Goal: Information Seeking & Learning: Check status

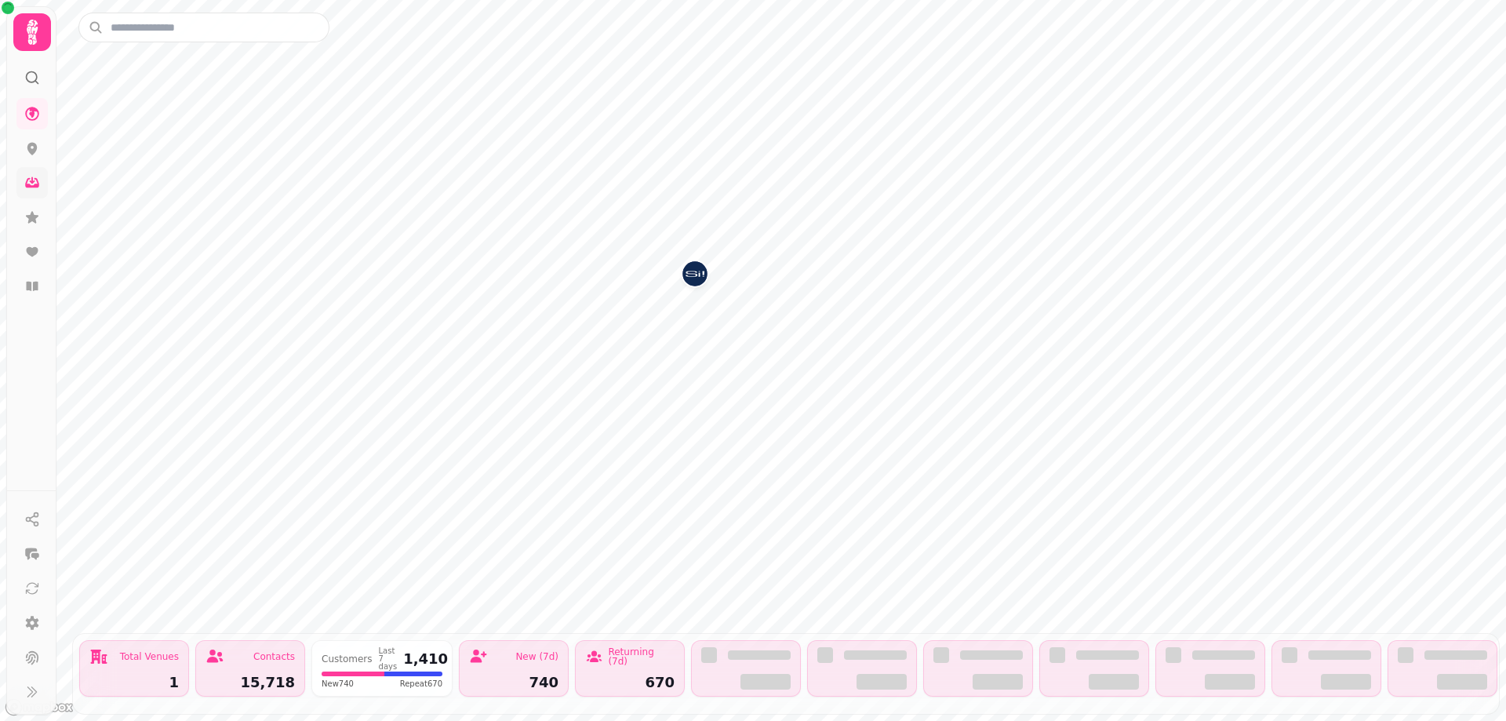
click at [37, 179] on icon at bounding box center [32, 183] width 14 height 10
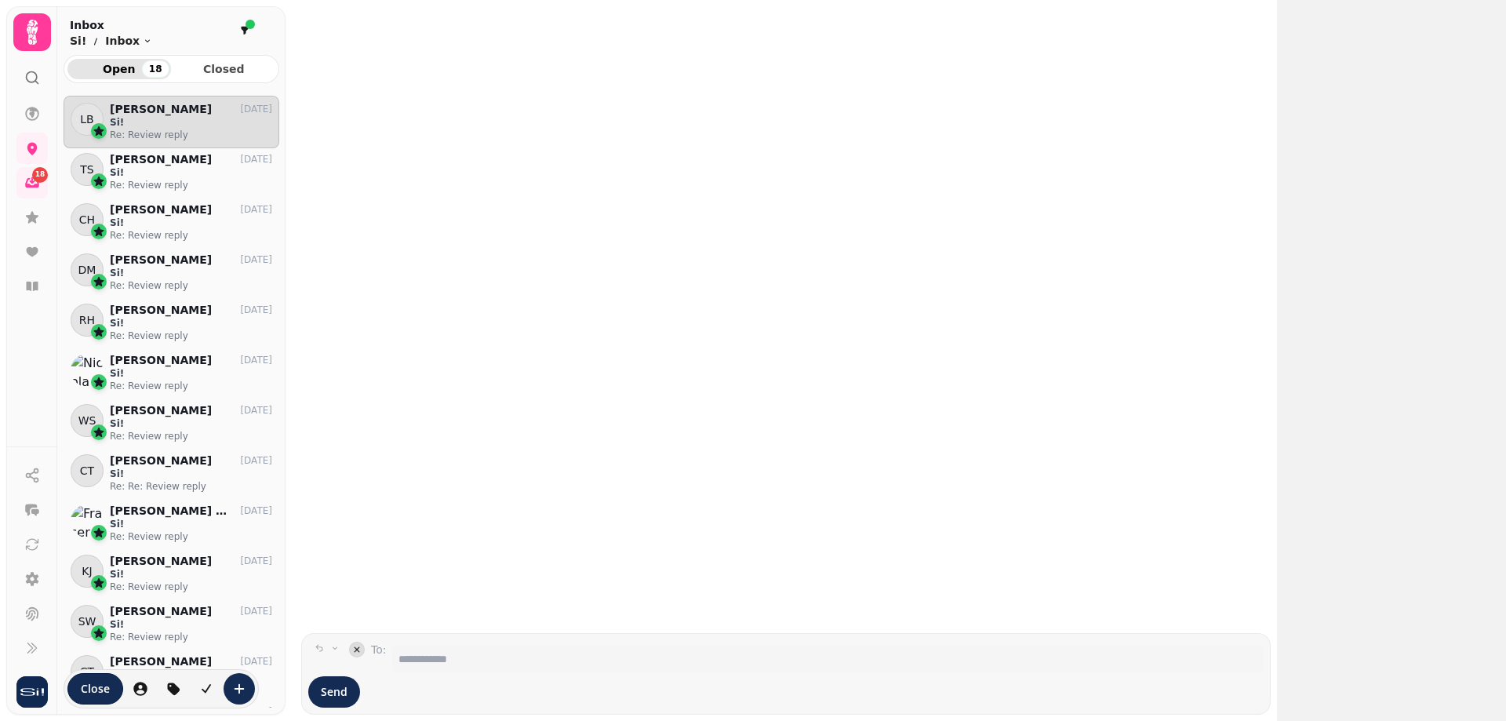
scroll to position [600, 204]
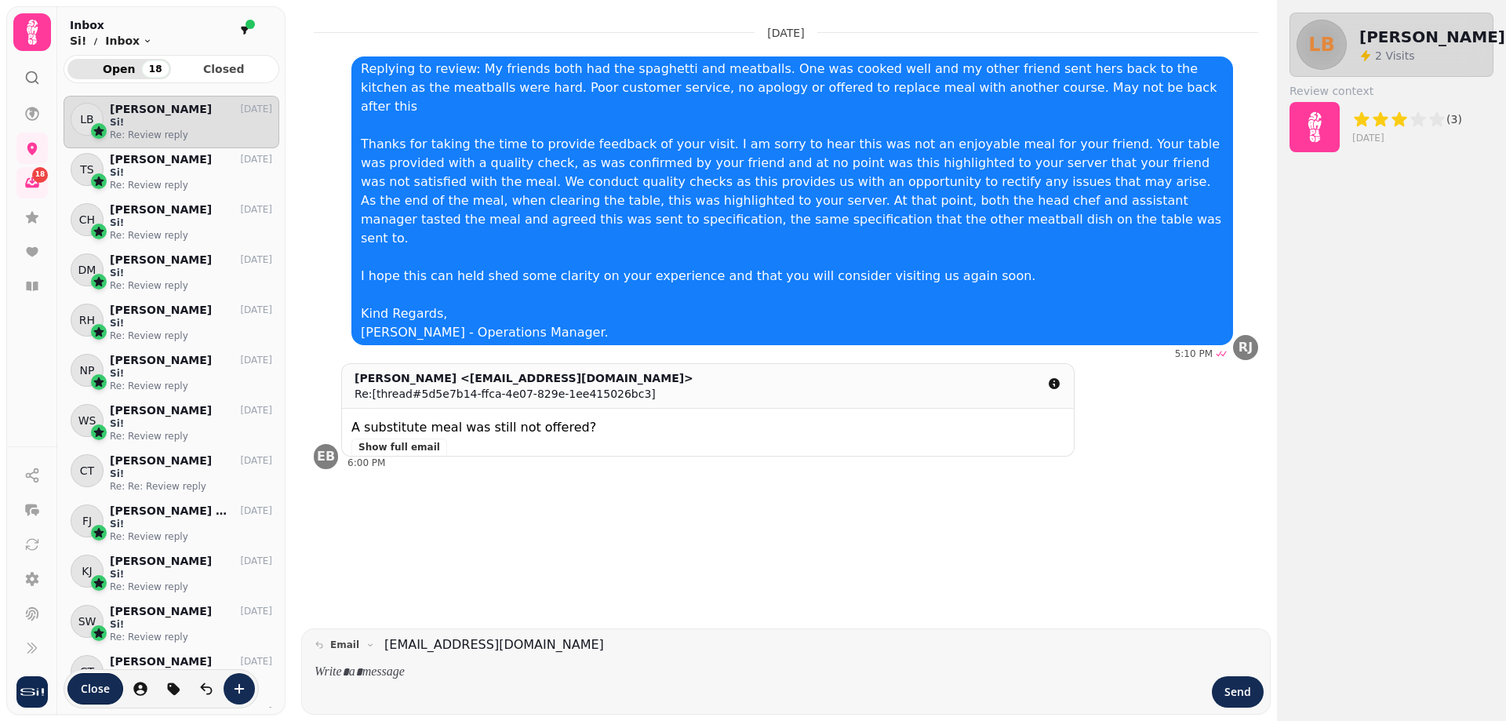
drag, startPoint x: 28, startPoint y: 0, endPoint x: 30, endPoint y: 46, distance: 46.3
click at [30, 46] on icon at bounding box center [31, 31] width 31 height 31
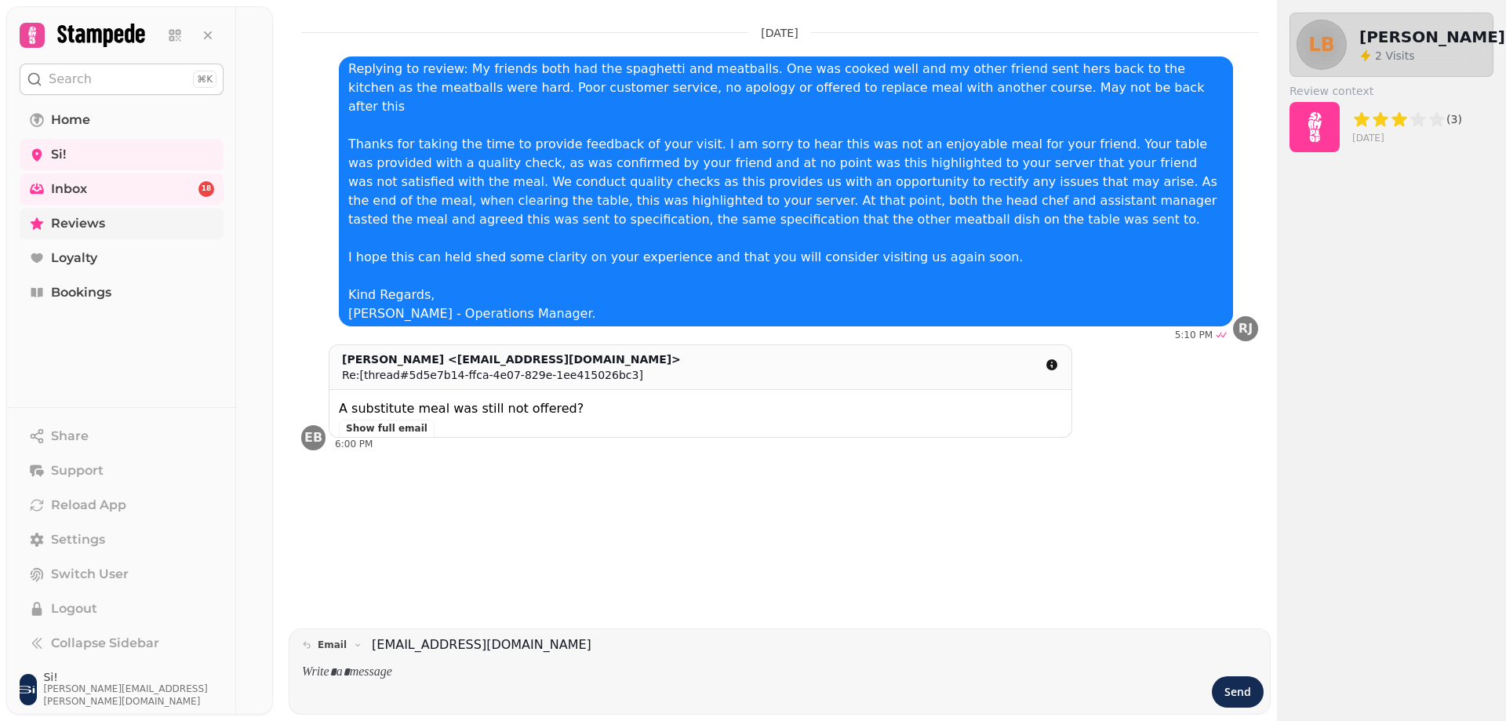
click at [76, 225] on span "Reviews" at bounding box center [78, 223] width 54 height 19
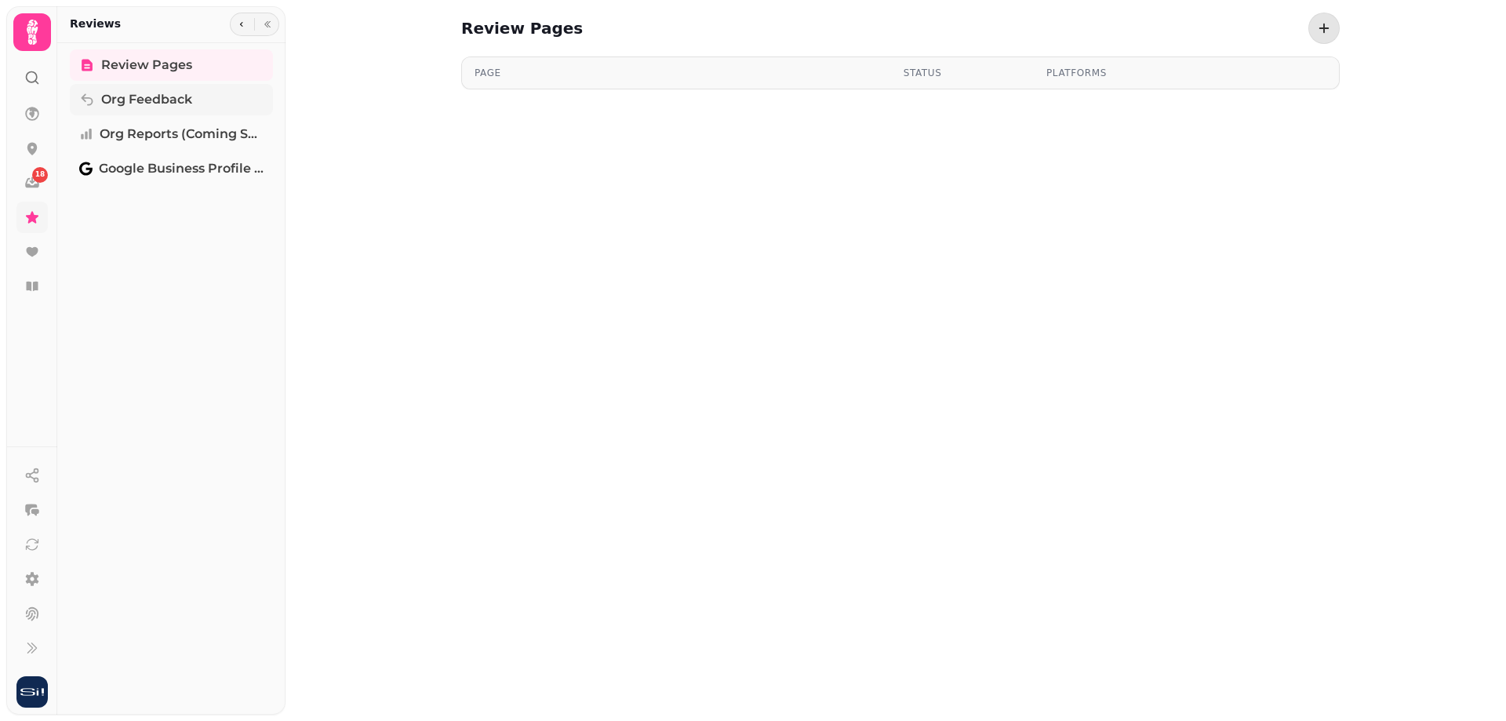
click at [213, 98] on link "Org Feedback" at bounding box center [171, 99] width 203 height 31
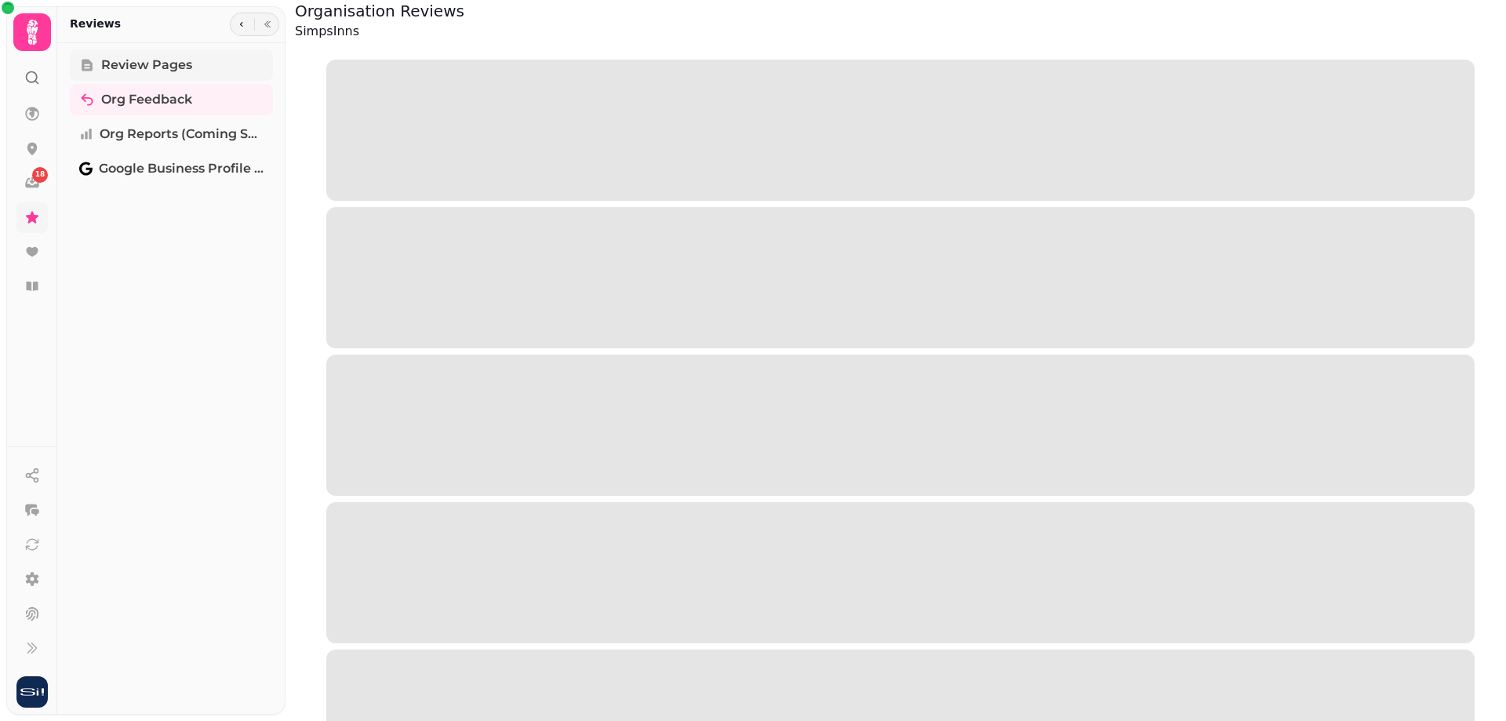
click at [223, 67] on link "Review Pages" at bounding box center [171, 64] width 203 height 31
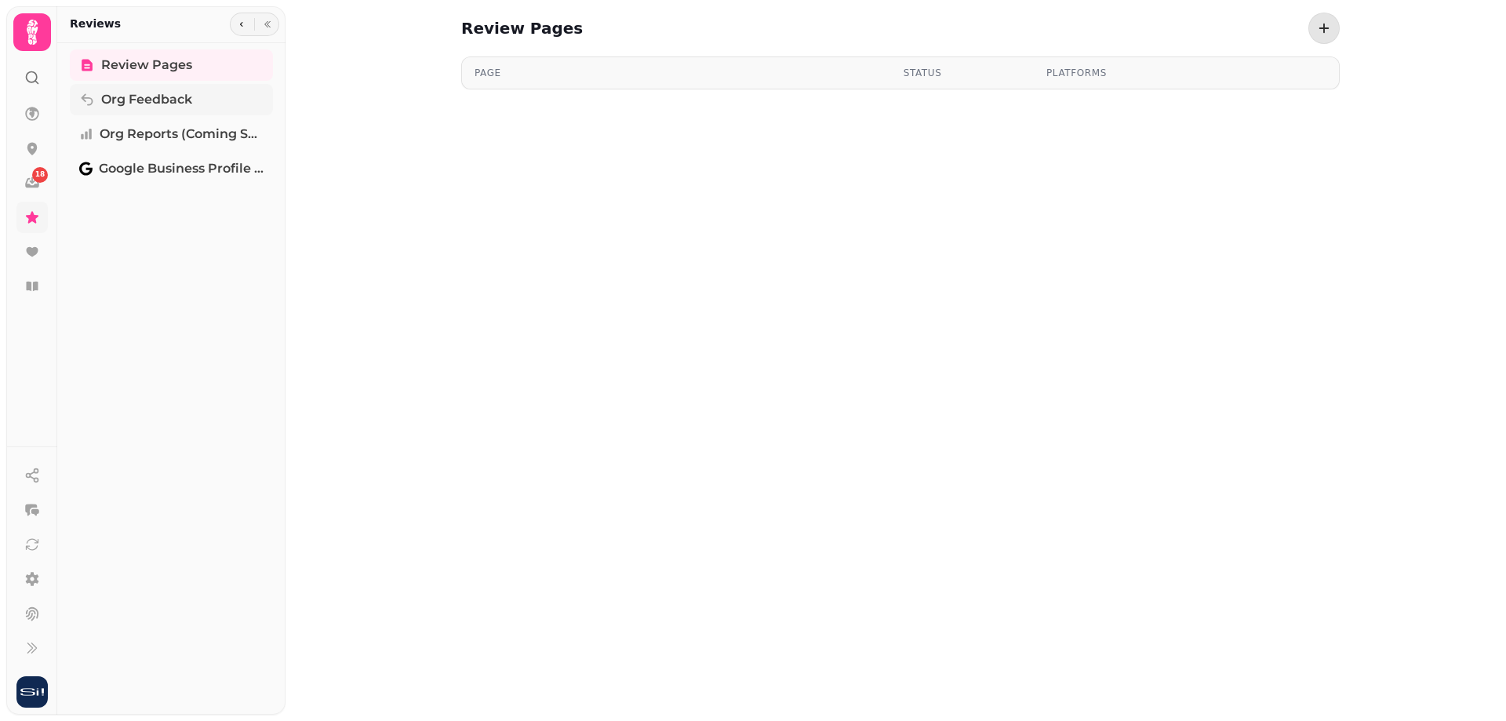
click at [185, 96] on span "Org Feedback" at bounding box center [146, 99] width 91 height 19
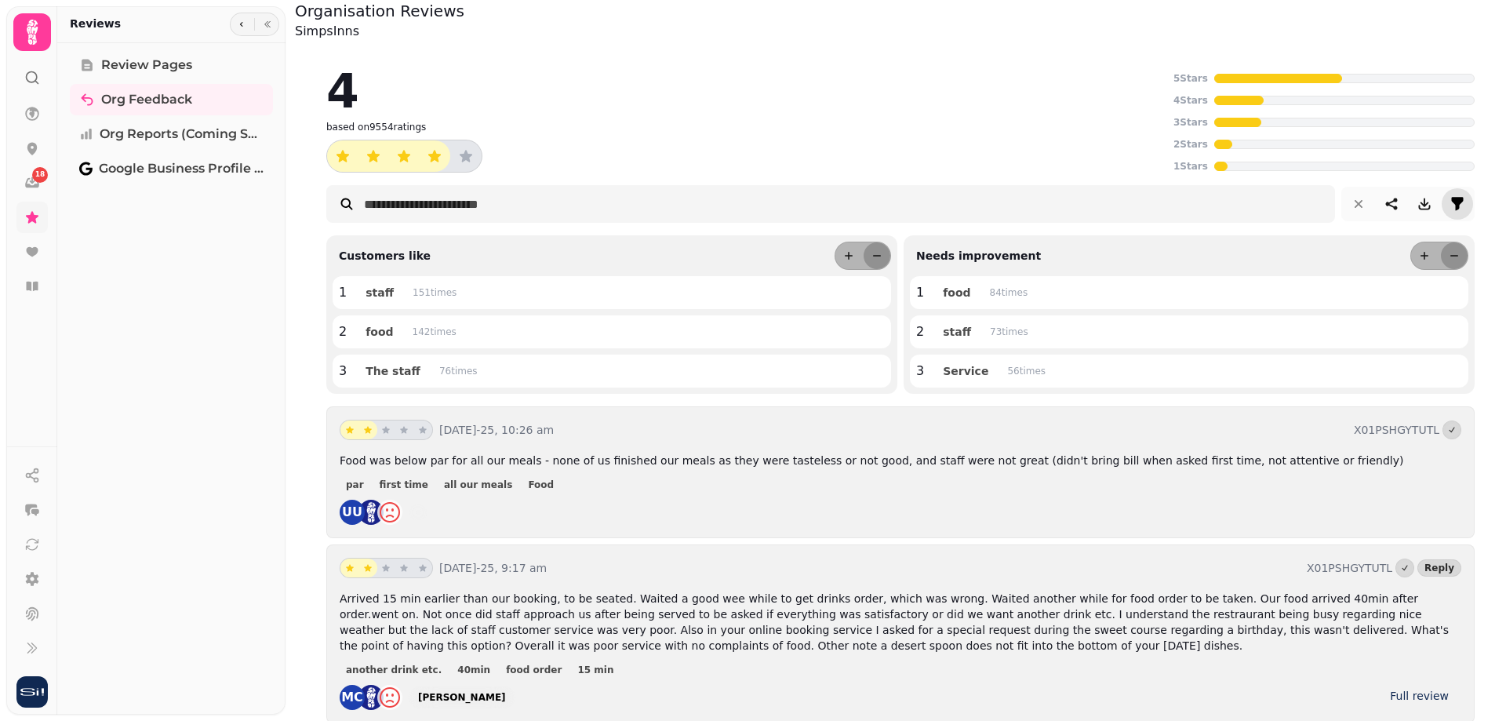
click at [1449, 210] on icon "filter" at bounding box center [1457, 204] width 16 height 16
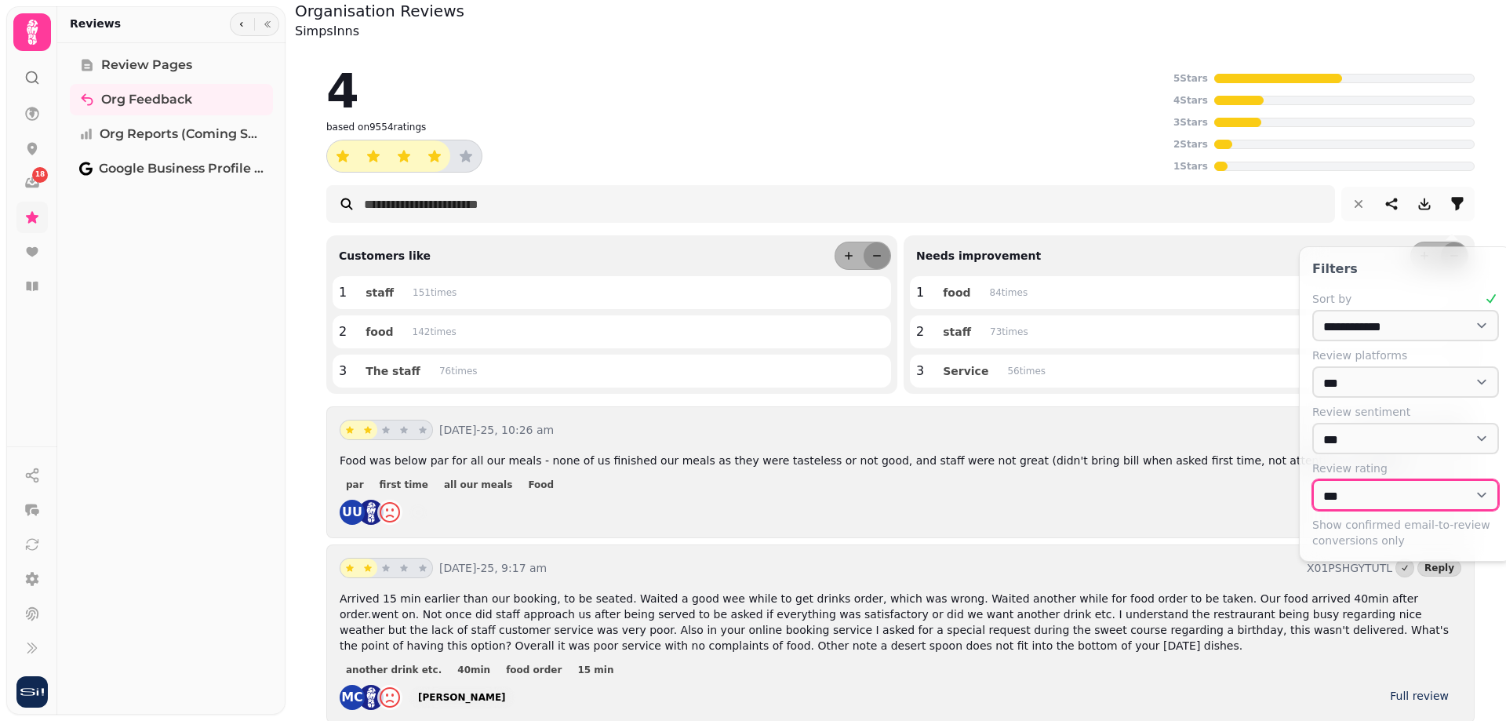
click at [1359, 454] on select "*** * * * * *" at bounding box center [1405, 438] width 187 height 31
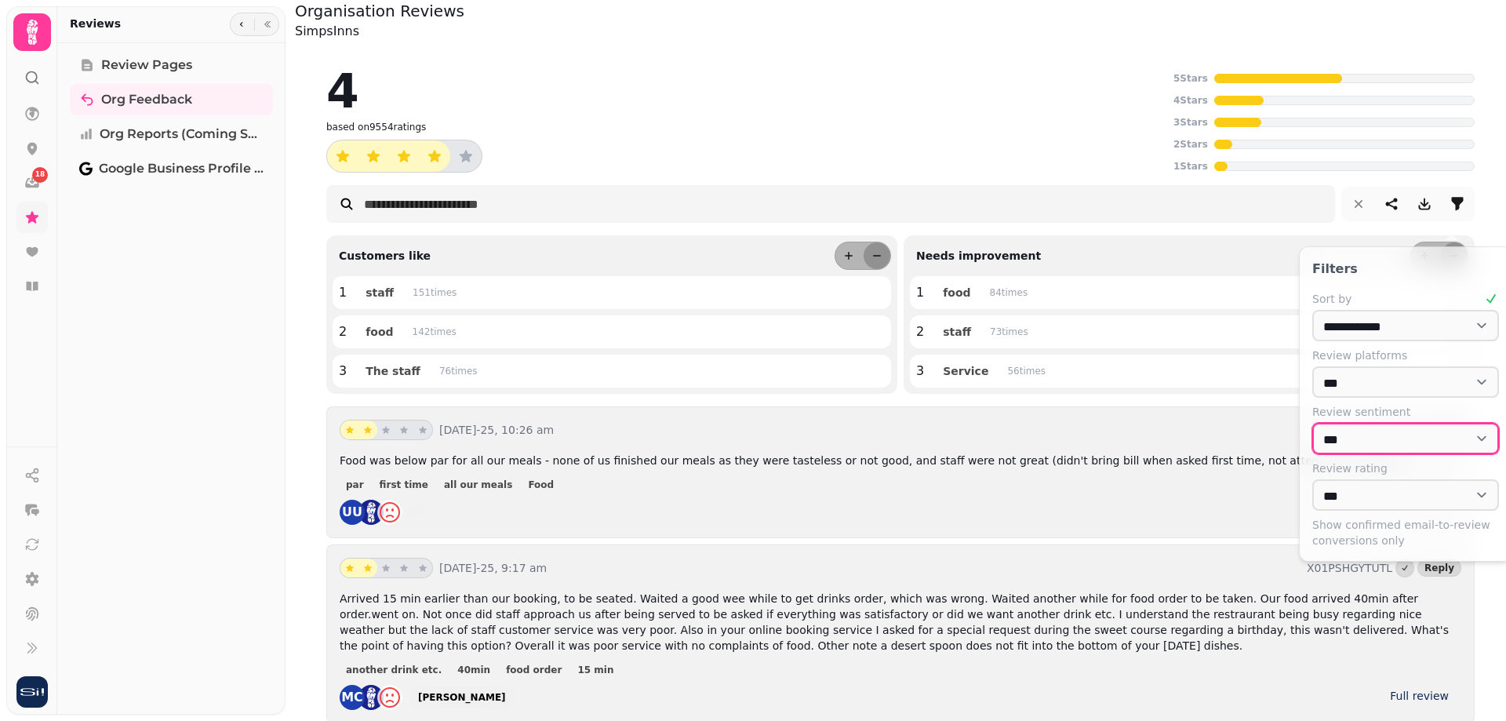
click at [1361, 451] on select "*** ******** ******* ***** ********" at bounding box center [1405, 438] width 187 height 31
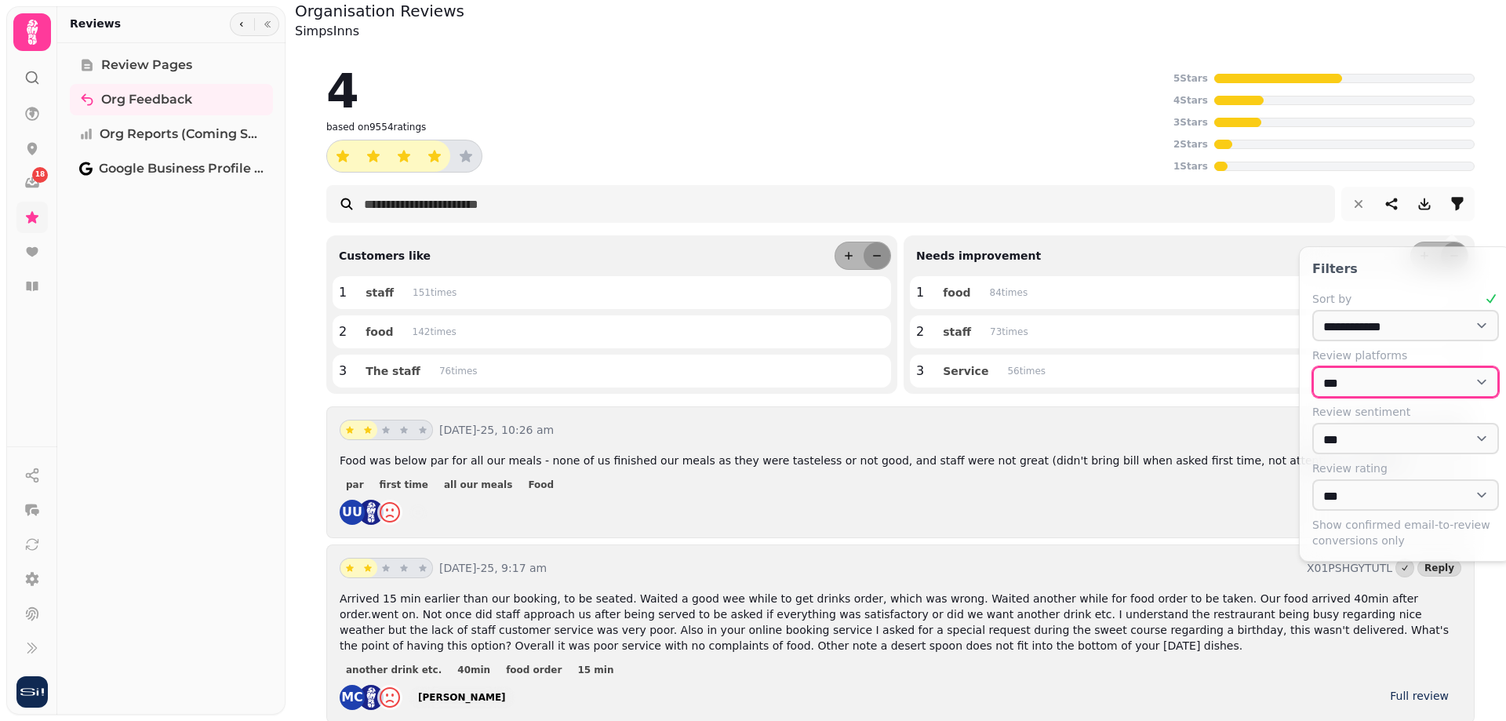
click at [1360, 393] on select "**********" at bounding box center [1405, 381] width 187 height 31
click at [1357, 354] on span "Review platforms" at bounding box center [1359, 355] width 95 height 16
click at [980, 140] on div "4 based on 9554 ratings" at bounding box center [746, 119] width 841 height 105
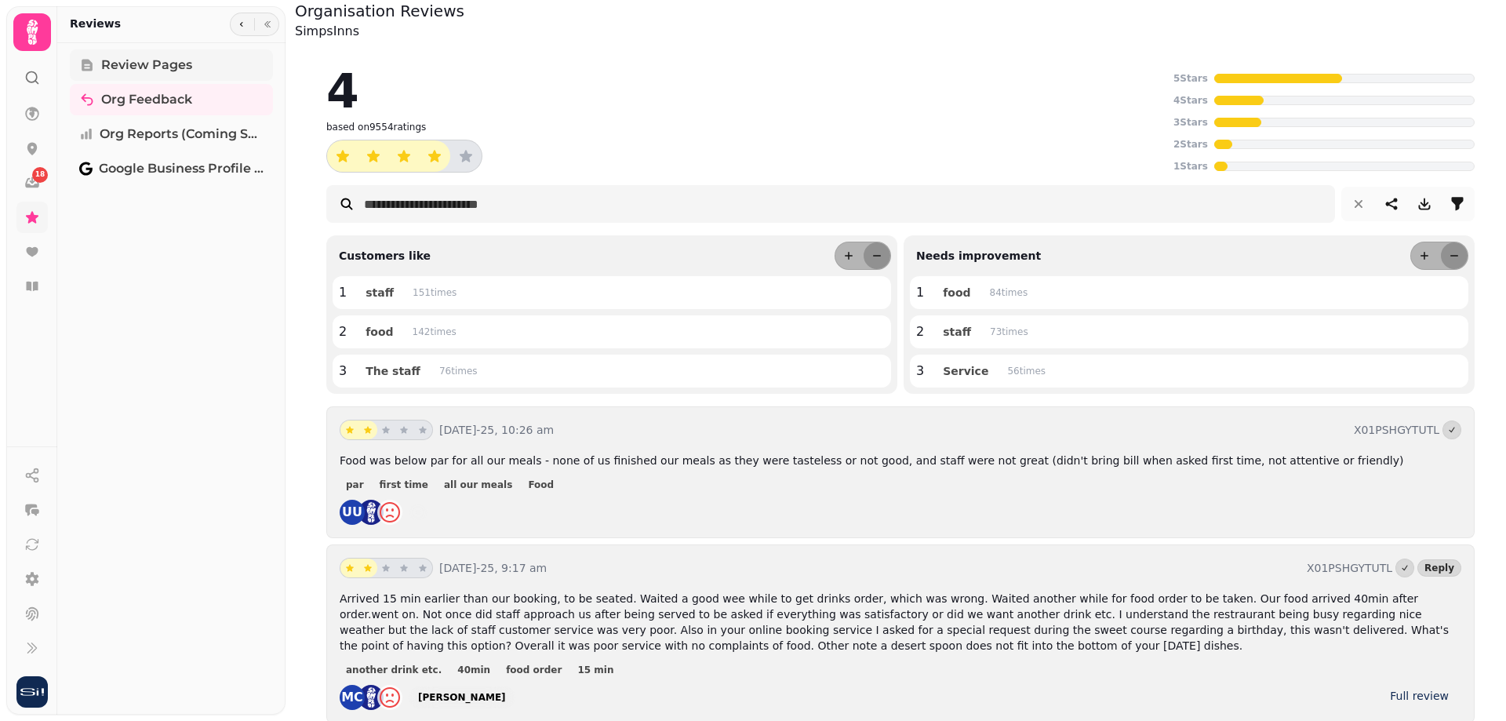
click at [175, 64] on span "Review Pages" at bounding box center [146, 65] width 91 height 19
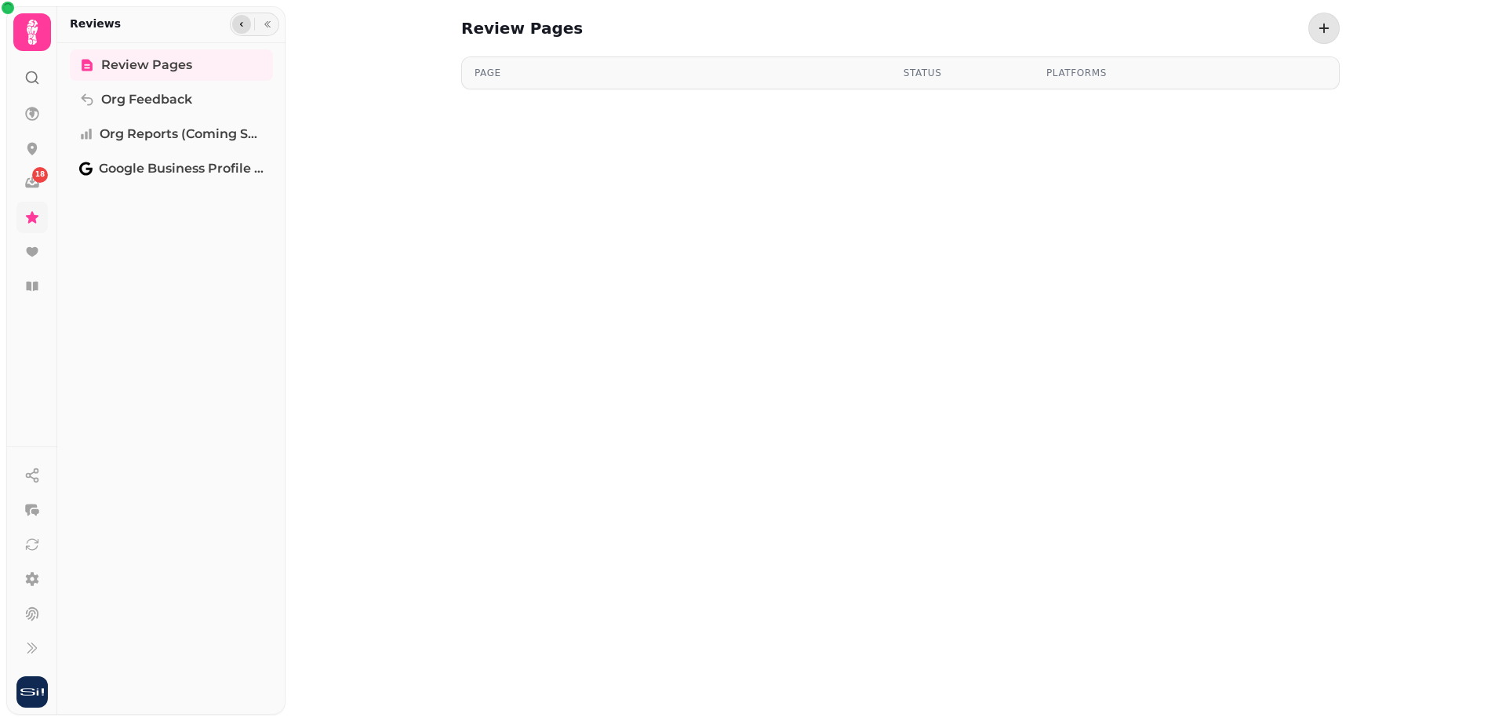
click at [235, 29] on button "button" at bounding box center [241, 24] width 19 height 19
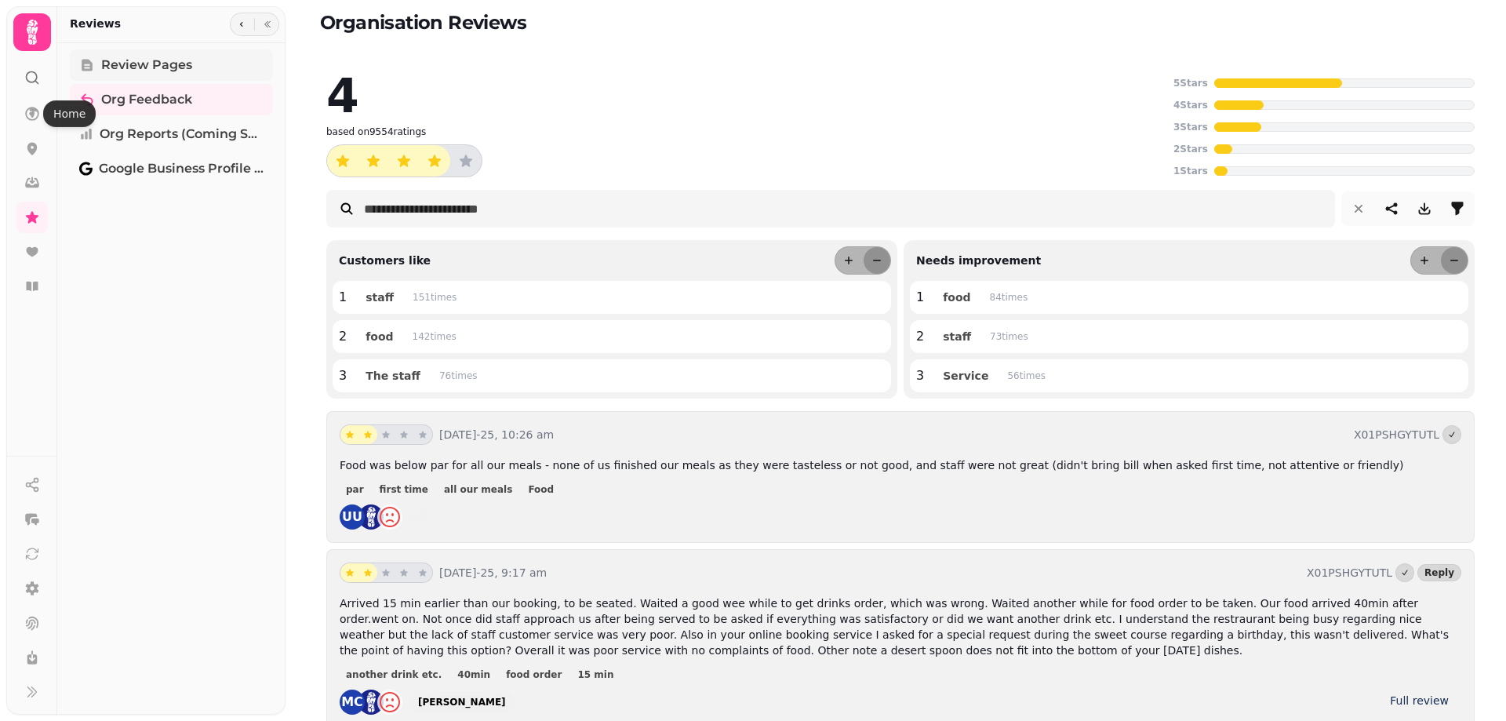
click at [165, 60] on span "Review Pages" at bounding box center [146, 65] width 91 height 19
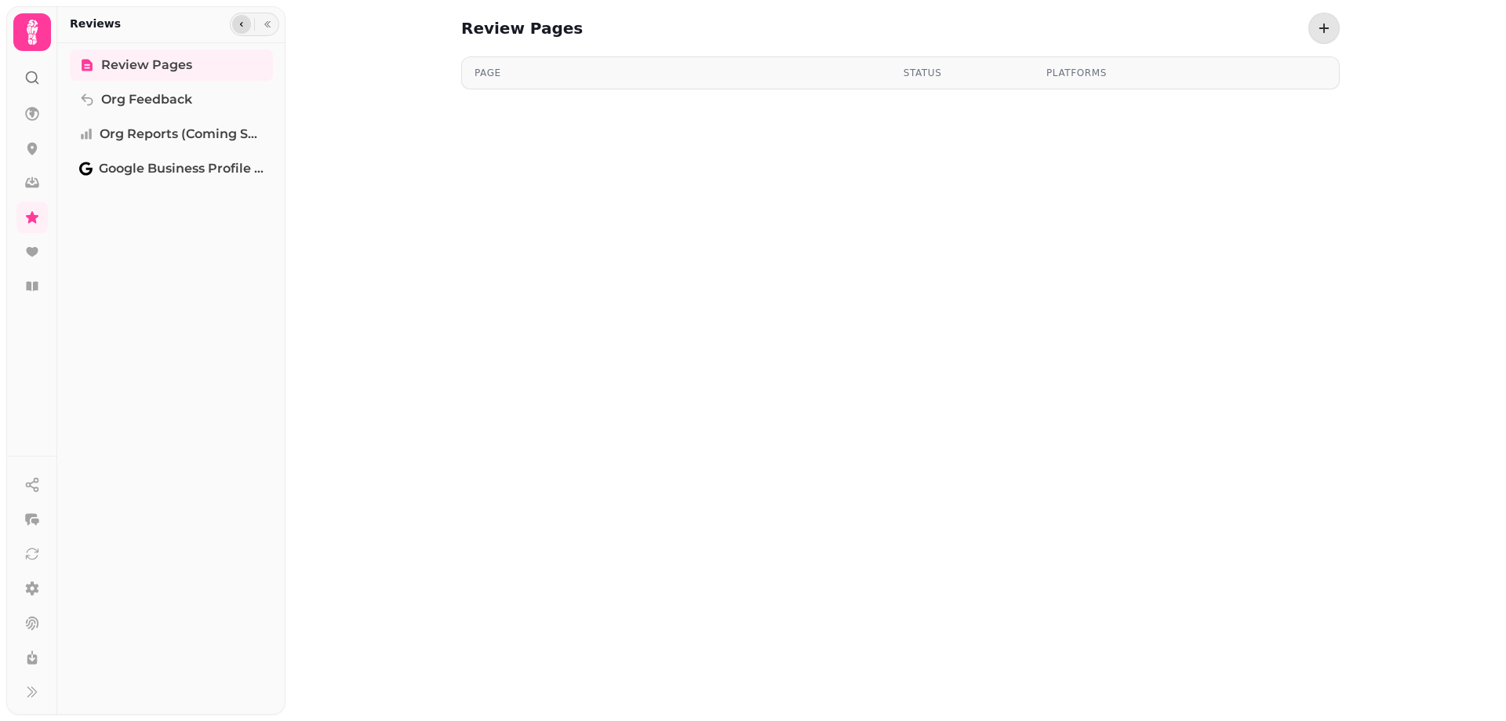
click at [242, 27] on icon "button" at bounding box center [241, 24] width 9 height 9
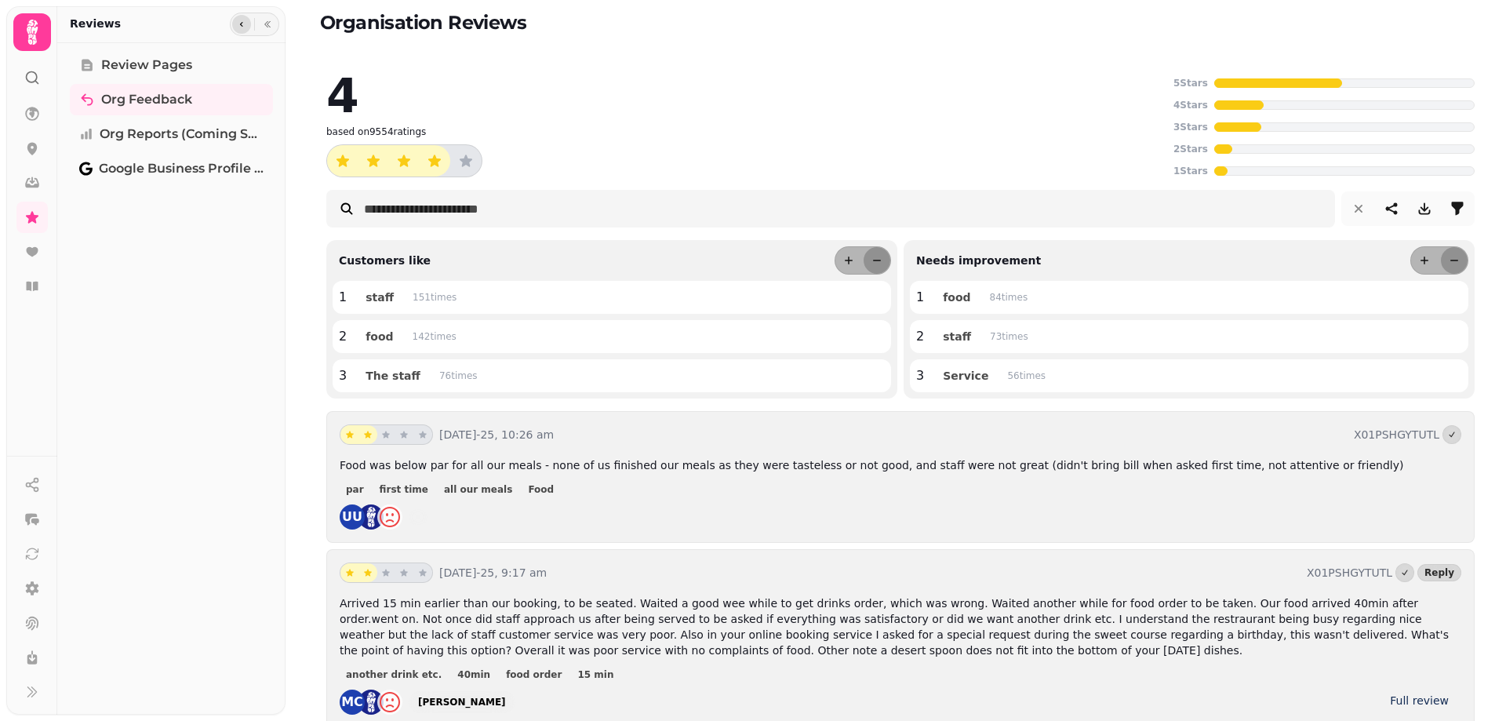
click at [242, 27] on icon "button" at bounding box center [241, 24] width 9 height 9
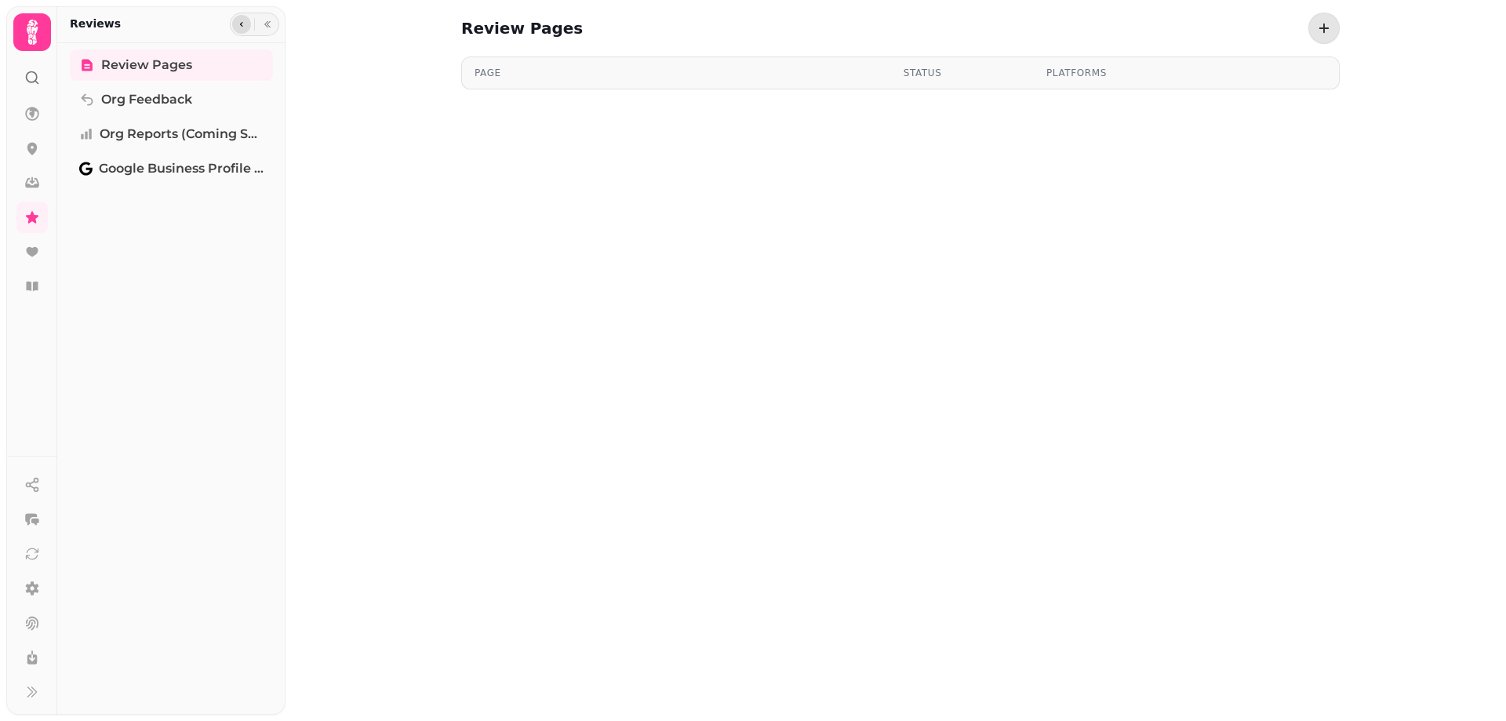
click at [242, 27] on icon "button" at bounding box center [241, 24] width 9 height 9
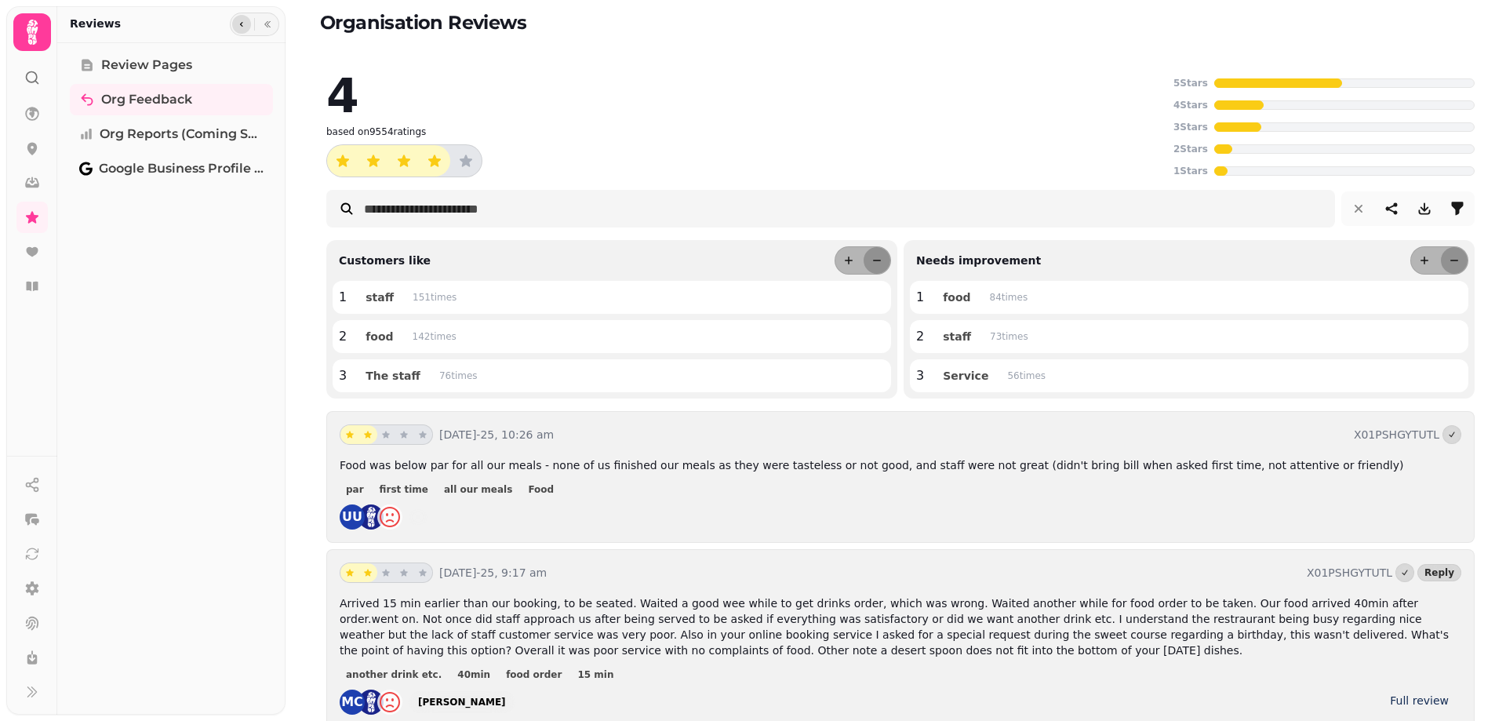
click at [240, 27] on icon "button" at bounding box center [241, 24] width 9 height 9
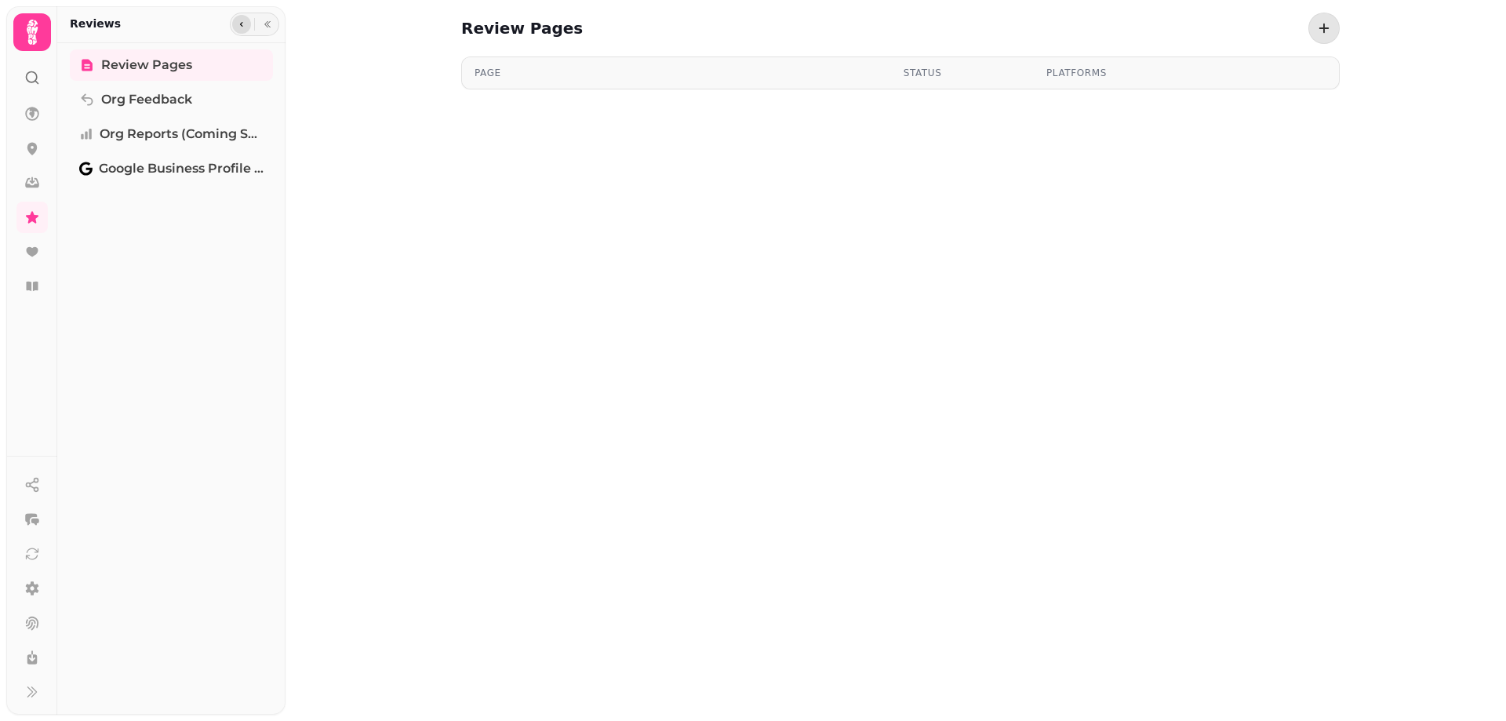
click at [239, 27] on icon "button" at bounding box center [241, 24] width 9 height 9
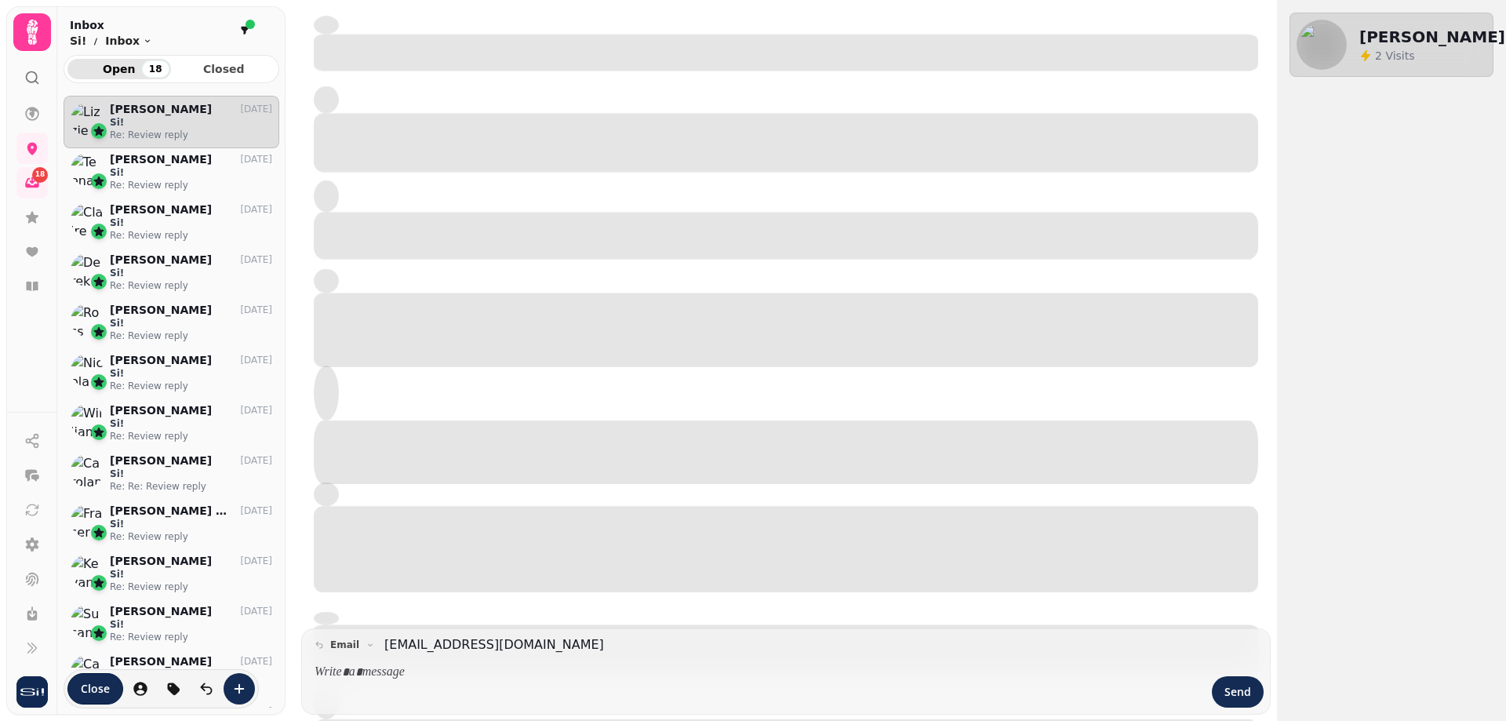
scroll to position [13, 13]
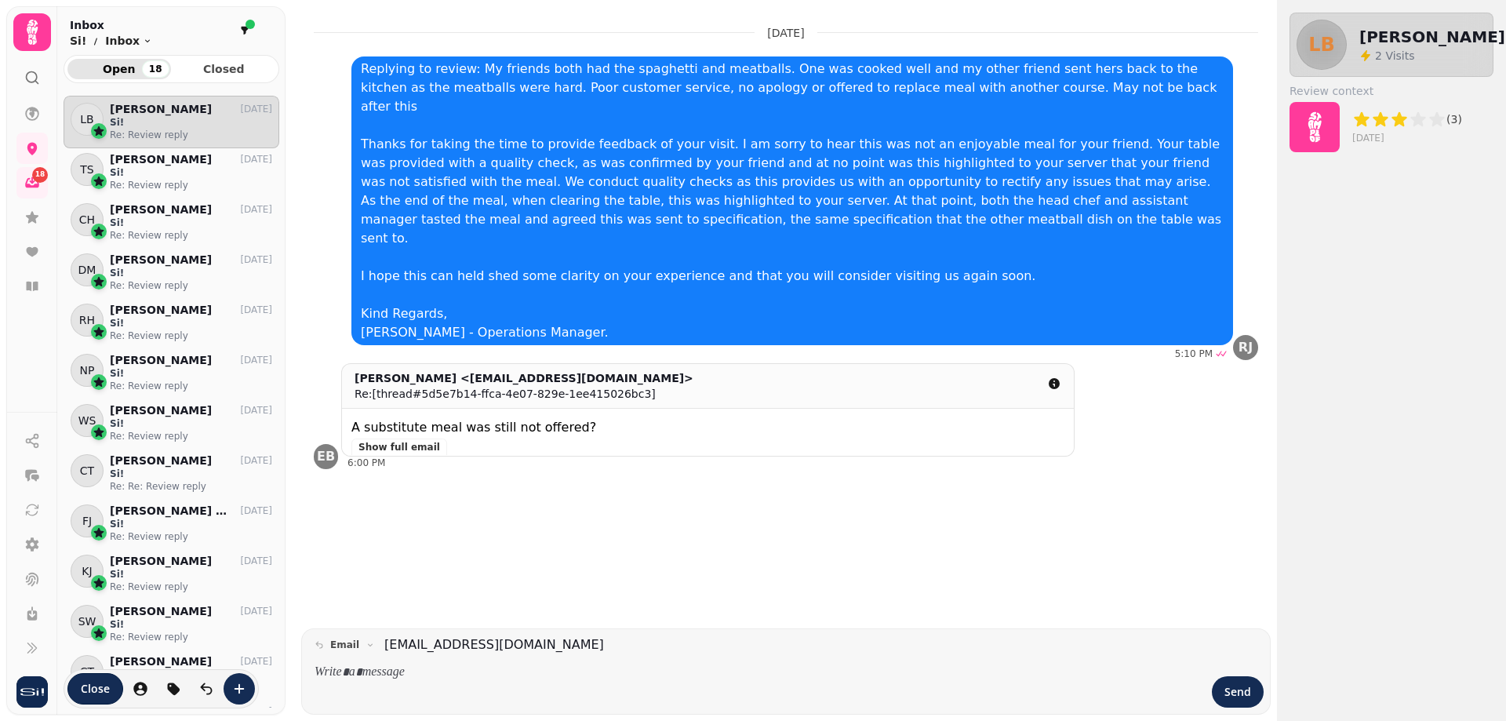
click at [31, 18] on icon at bounding box center [31, 31] width 31 height 31
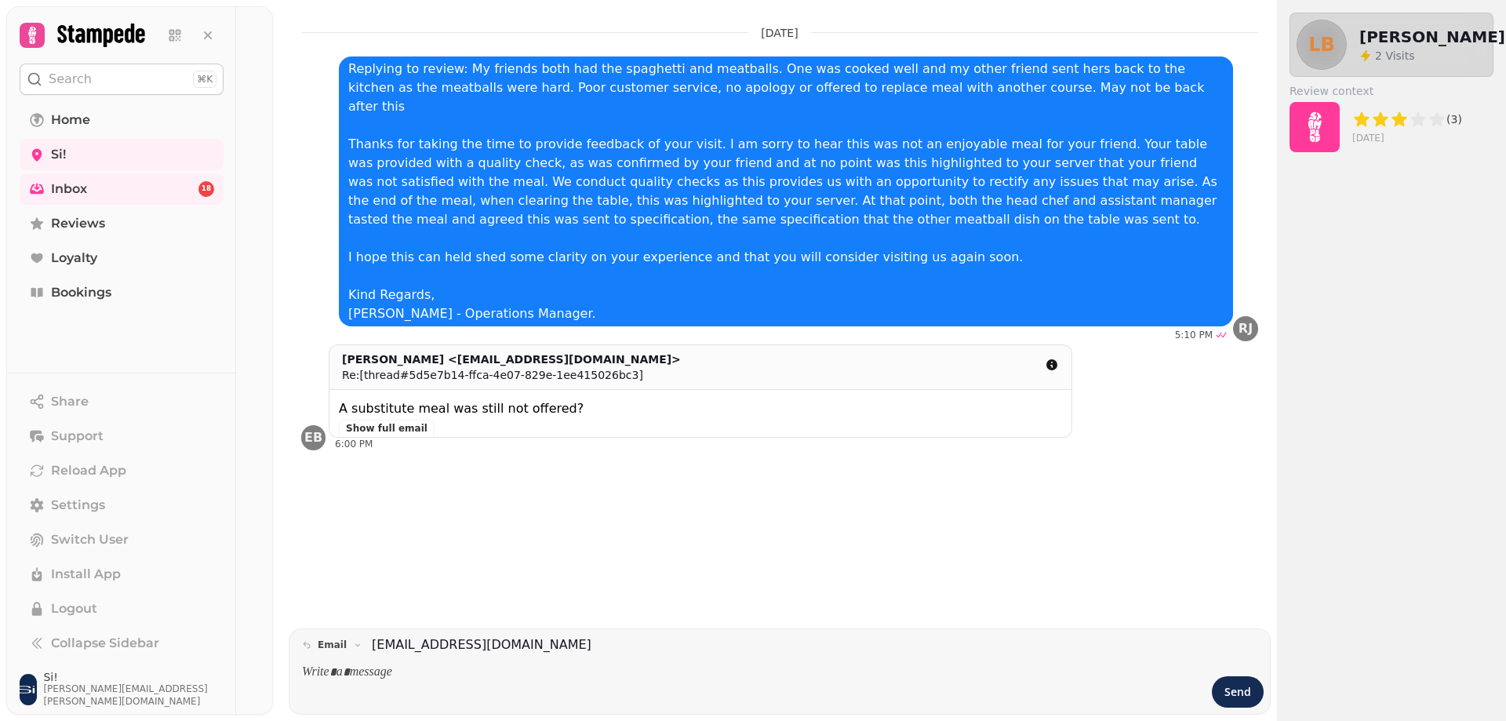
click at [72, 38] on icon at bounding box center [100, 36] width 87 height 24
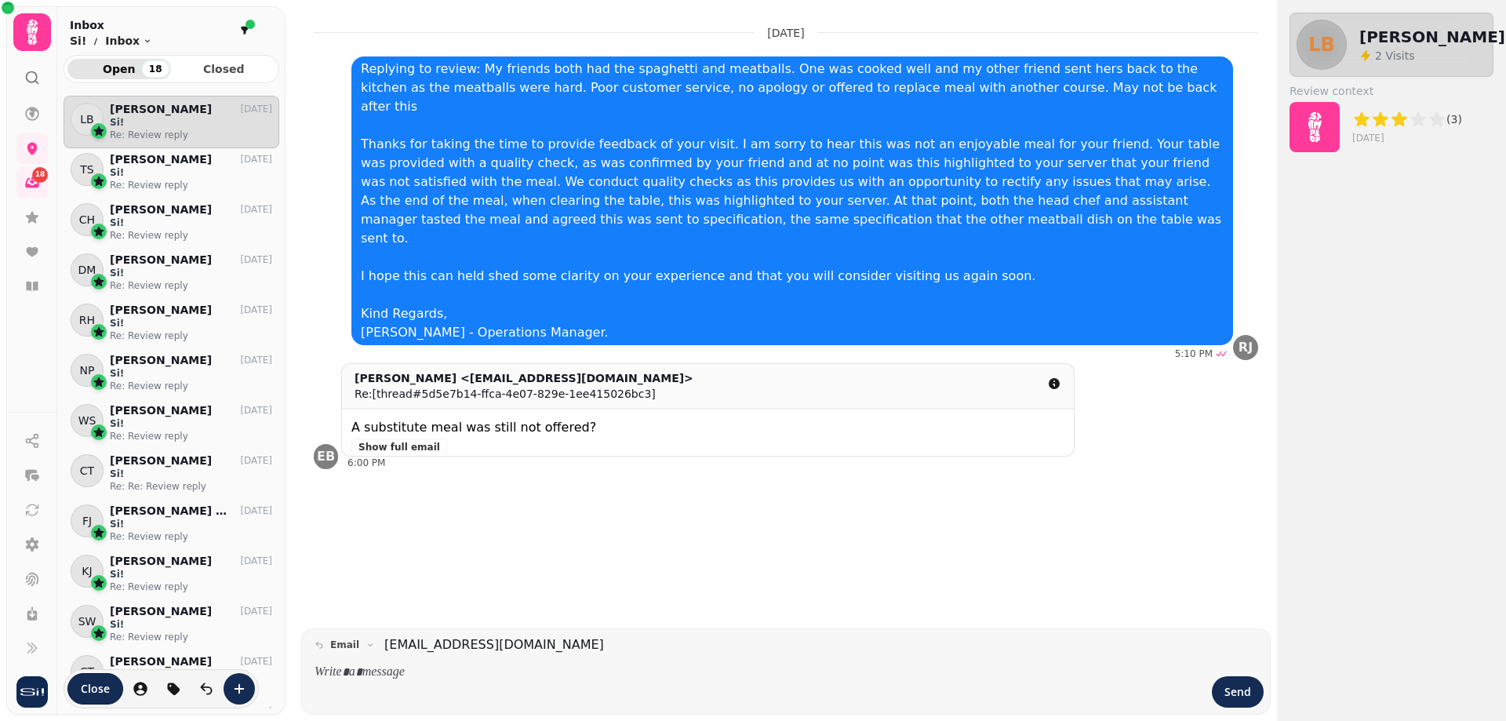
click at [36, 60] on div at bounding box center [32, 71] width 28 height 41
click at [36, 80] on circle at bounding box center [32, 77] width 10 height 10
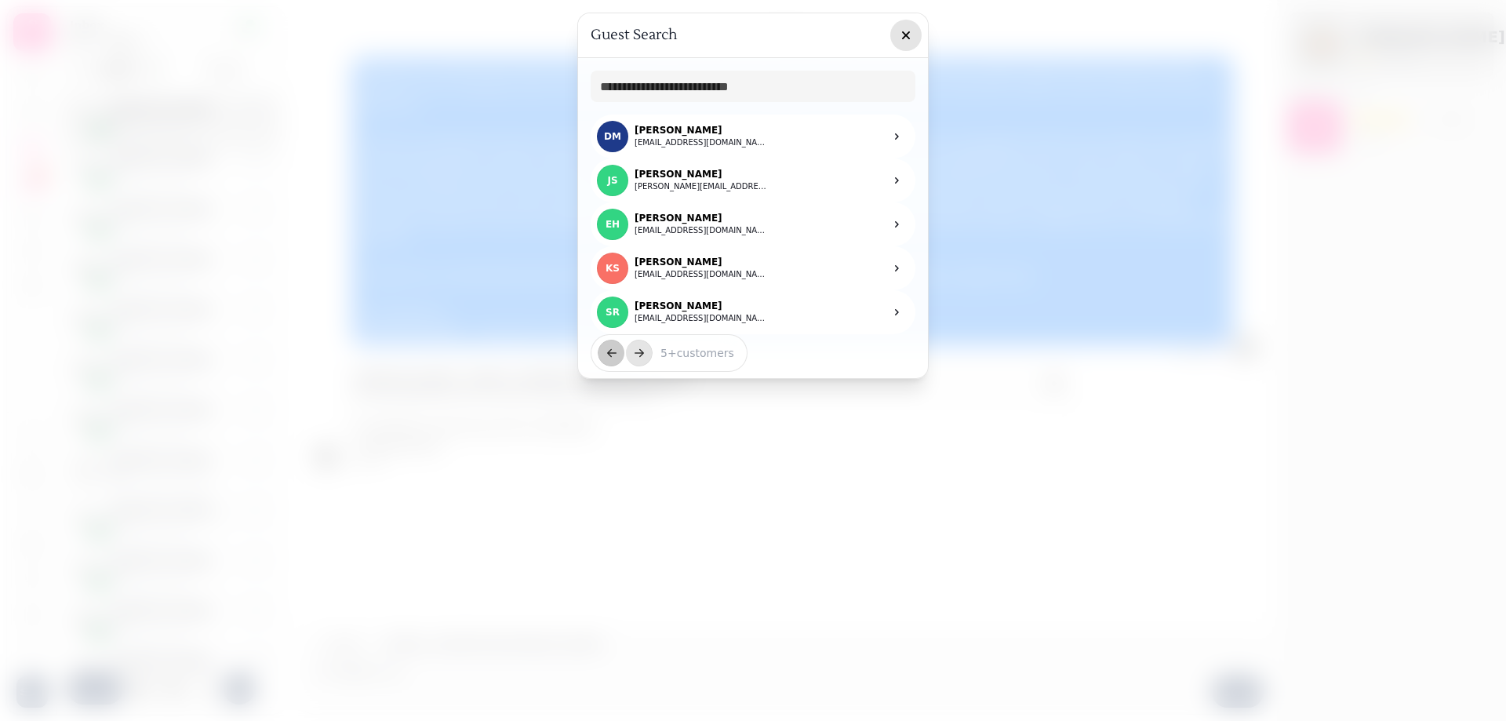
click at [899, 34] on icon "button" at bounding box center [906, 35] width 16 height 16
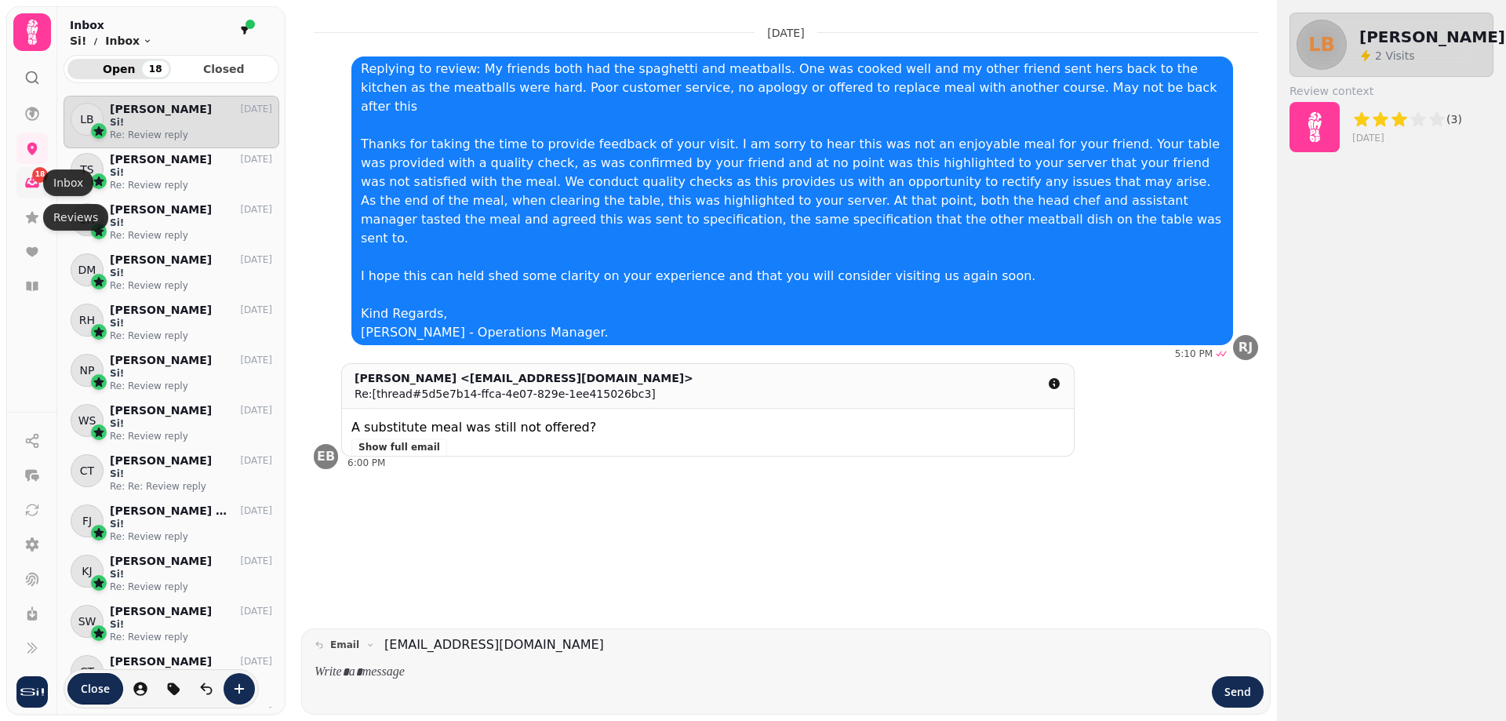
click at [37, 184] on icon at bounding box center [32, 183] width 16 height 16
click at [20, 215] on link at bounding box center [31, 217] width 31 height 31
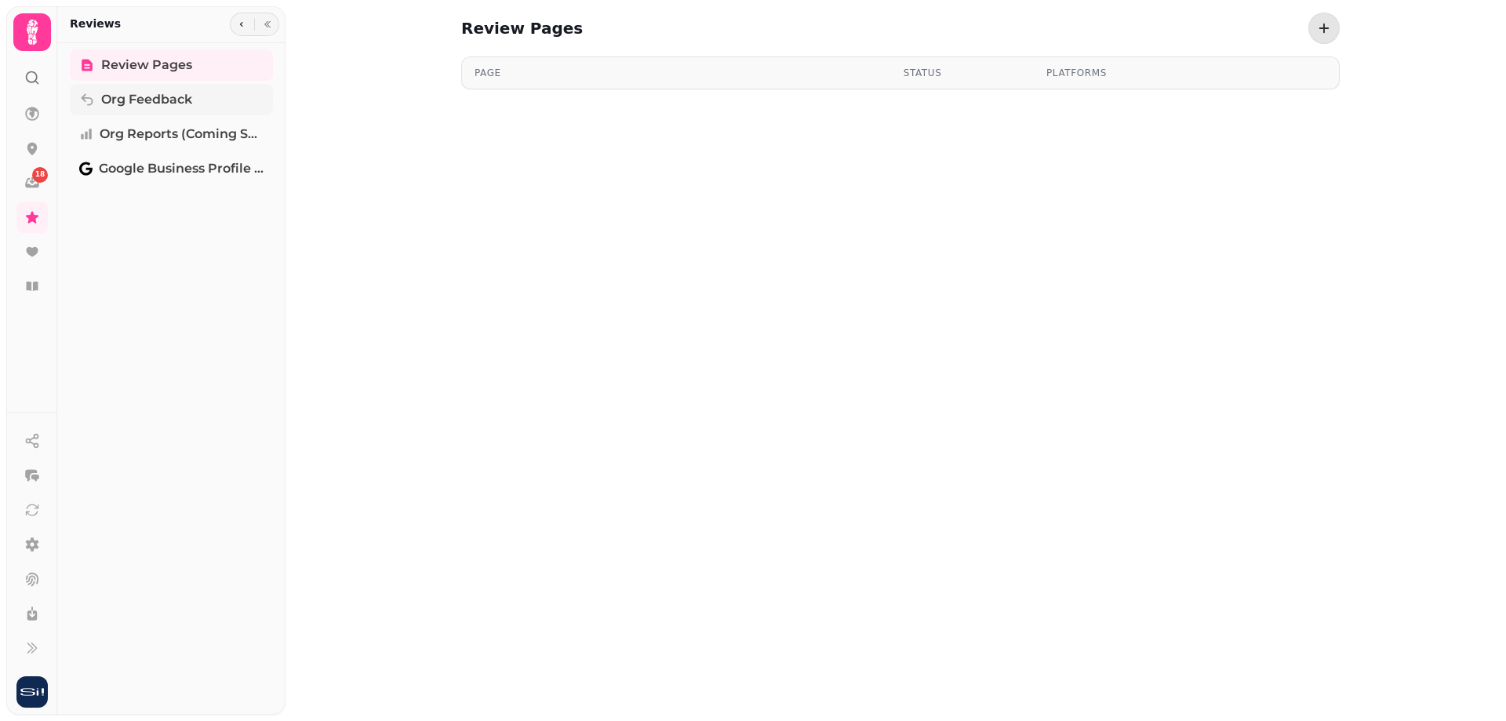
click at [93, 104] on icon "Tabs" at bounding box center [87, 100] width 16 height 16
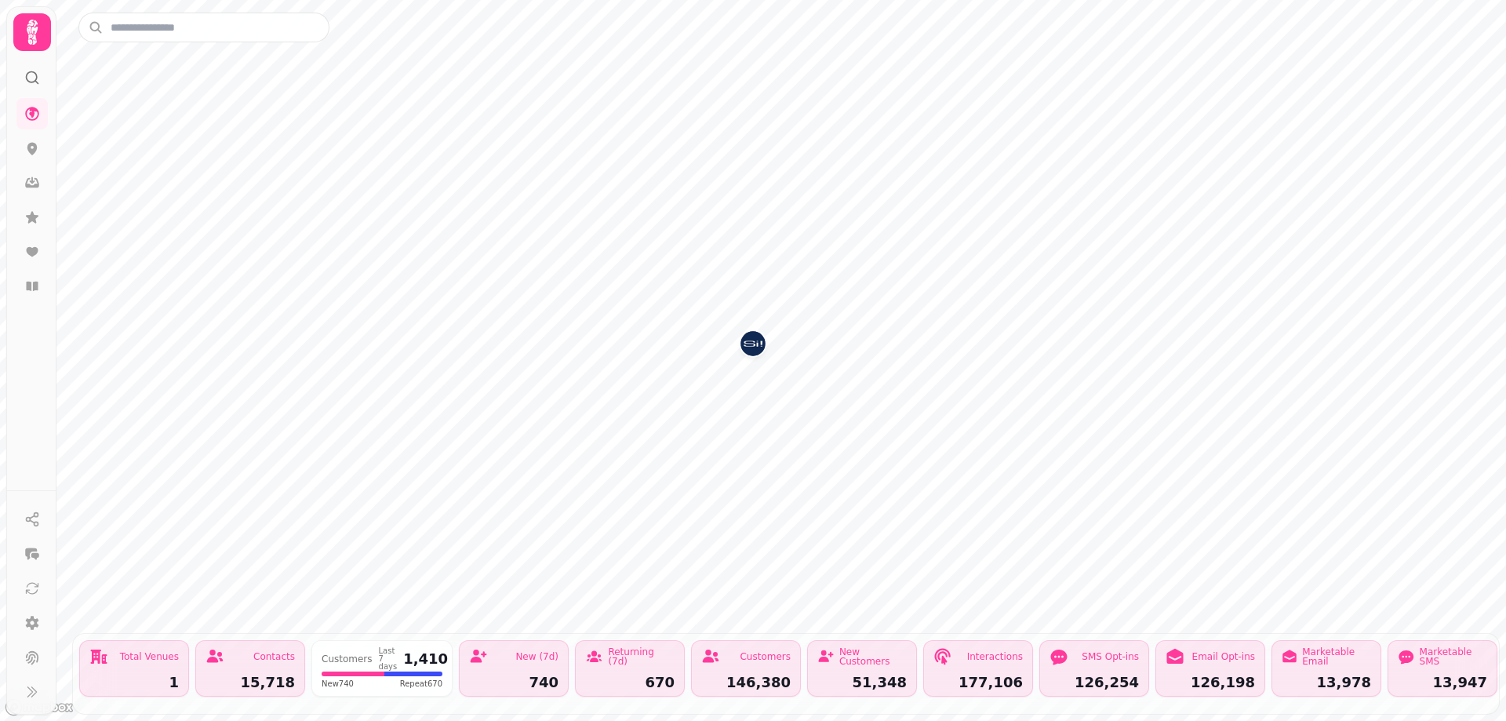
click at [28, 37] on icon at bounding box center [31, 31] width 31 height 31
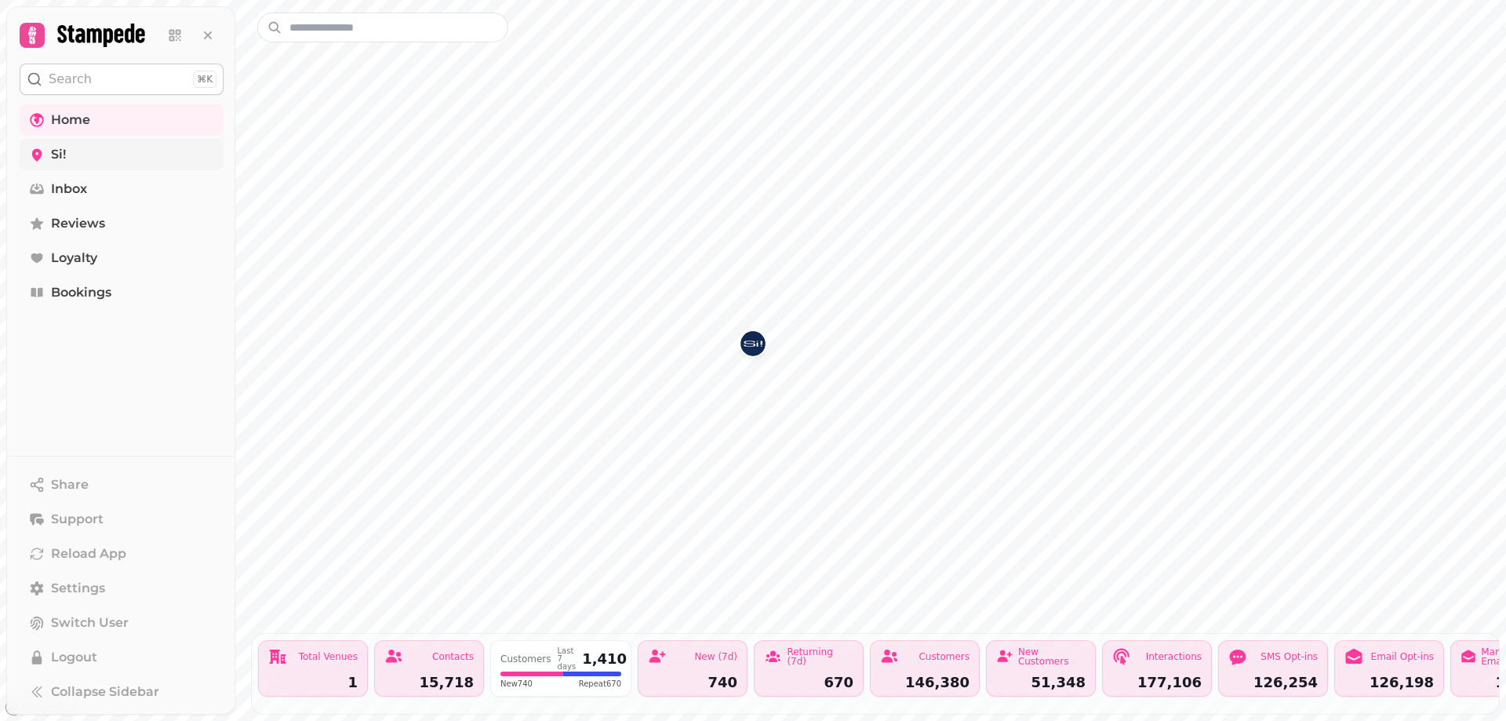
click at [68, 151] on link "Si!" at bounding box center [122, 154] width 204 height 31
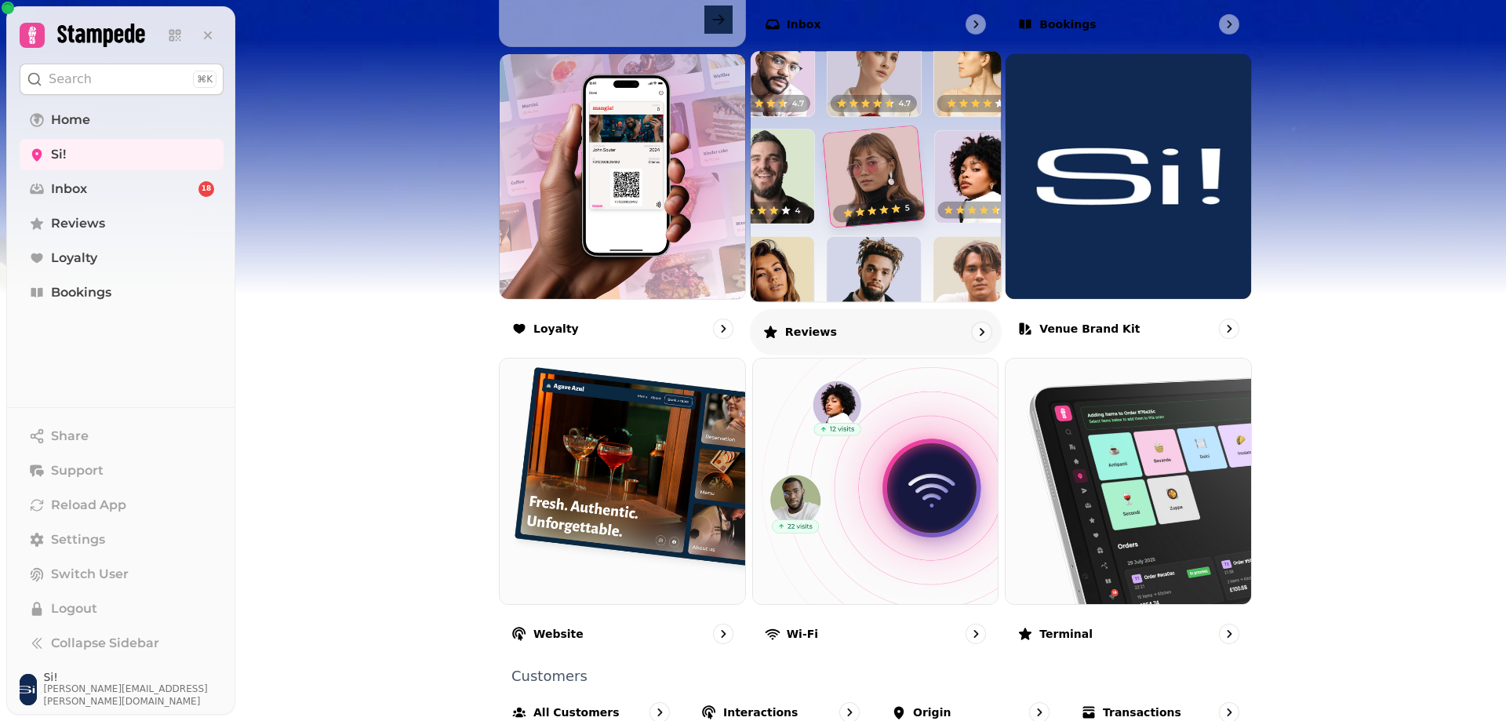
scroll to position [872, 0]
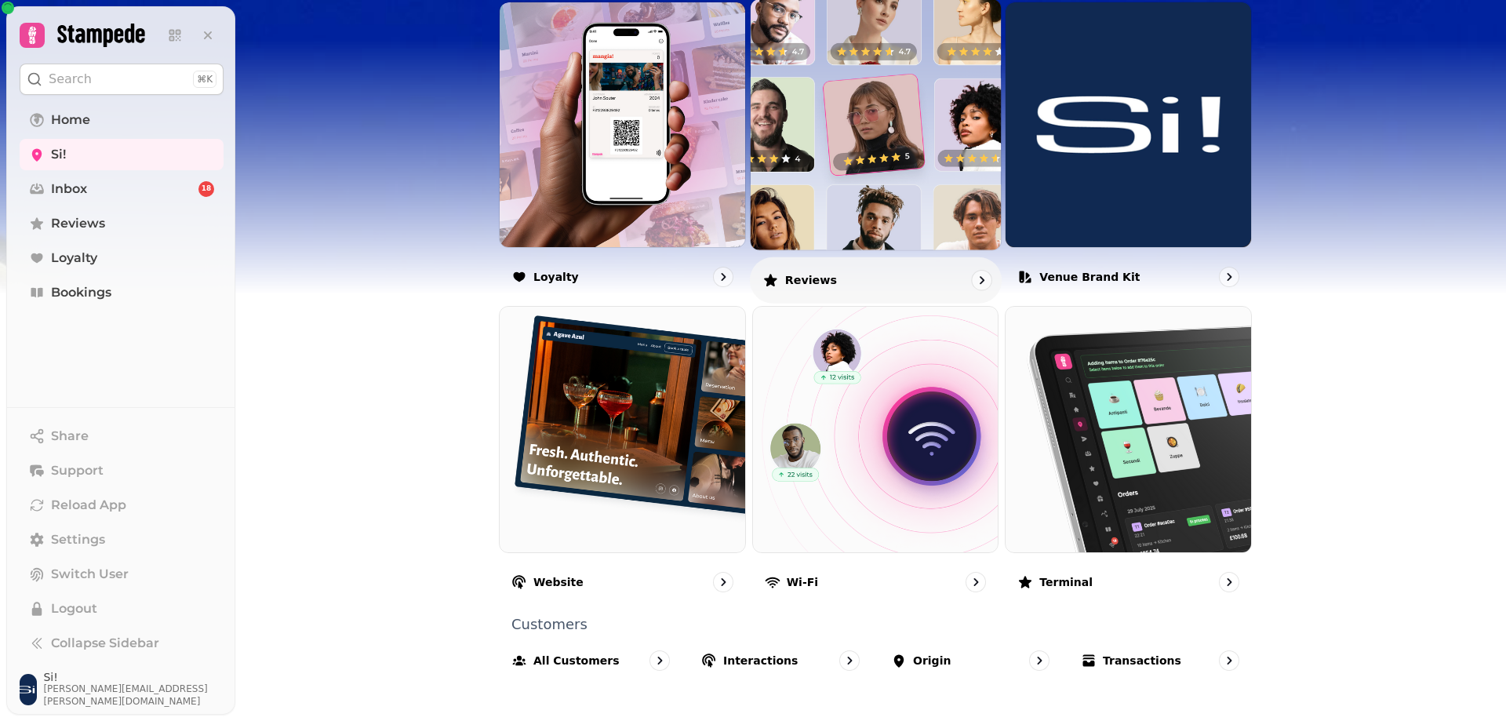
click at [853, 168] on img at bounding box center [875, 124] width 275 height 275
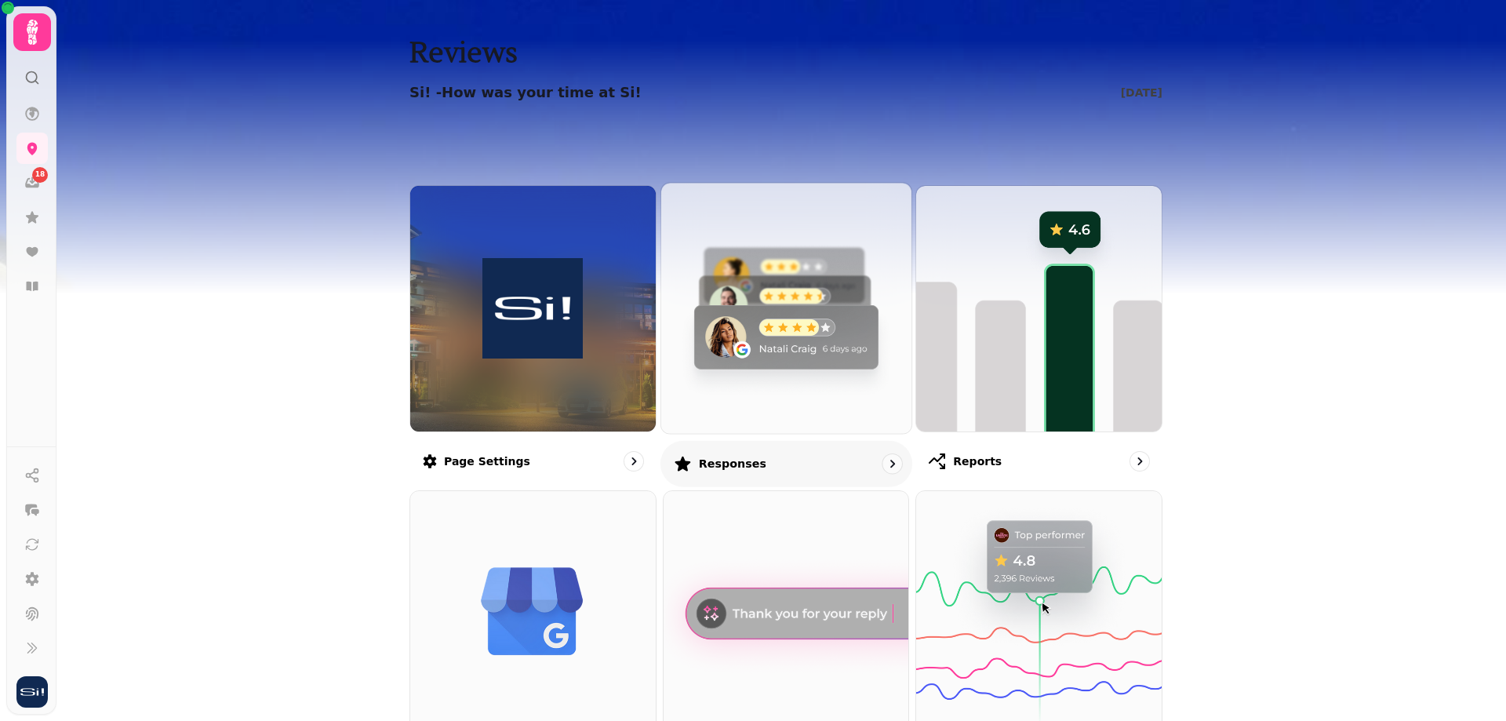
click at [764, 285] on img at bounding box center [786, 307] width 275 height 275
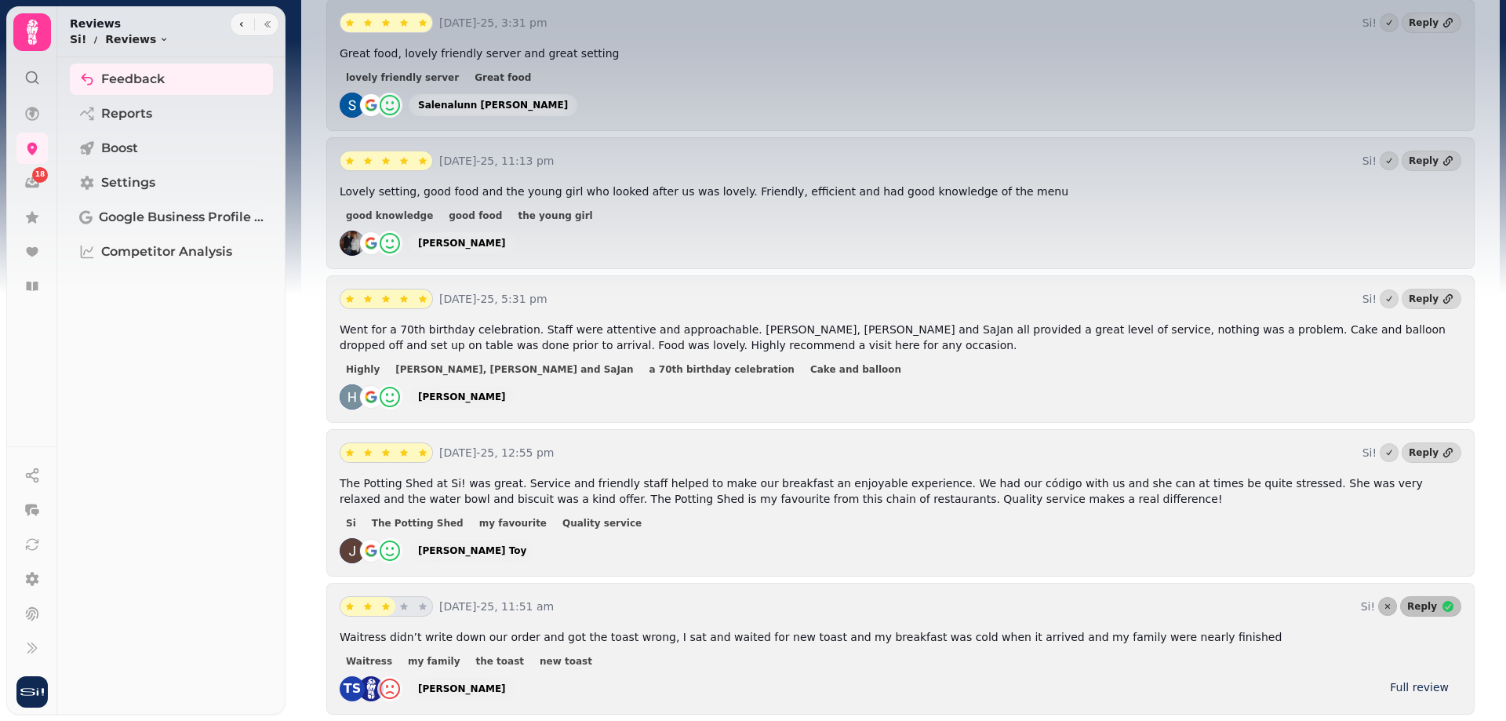
scroll to position [392, 0]
